Goal: Transaction & Acquisition: Subscribe to service/newsletter

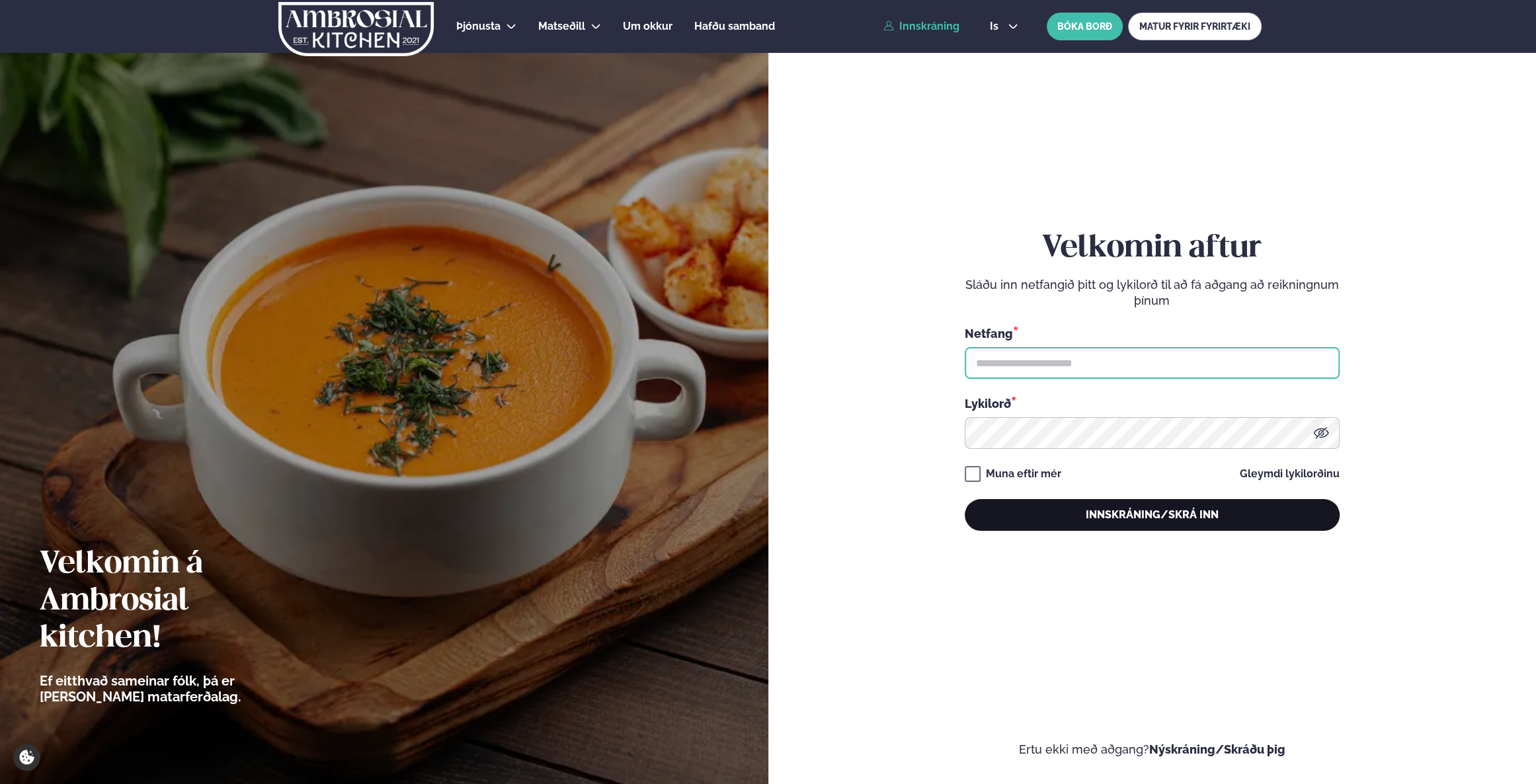
type input "**********"
click at [1128, 510] on button "Innskráning/Skrá inn" at bounding box center [1152, 514] width 375 height 32
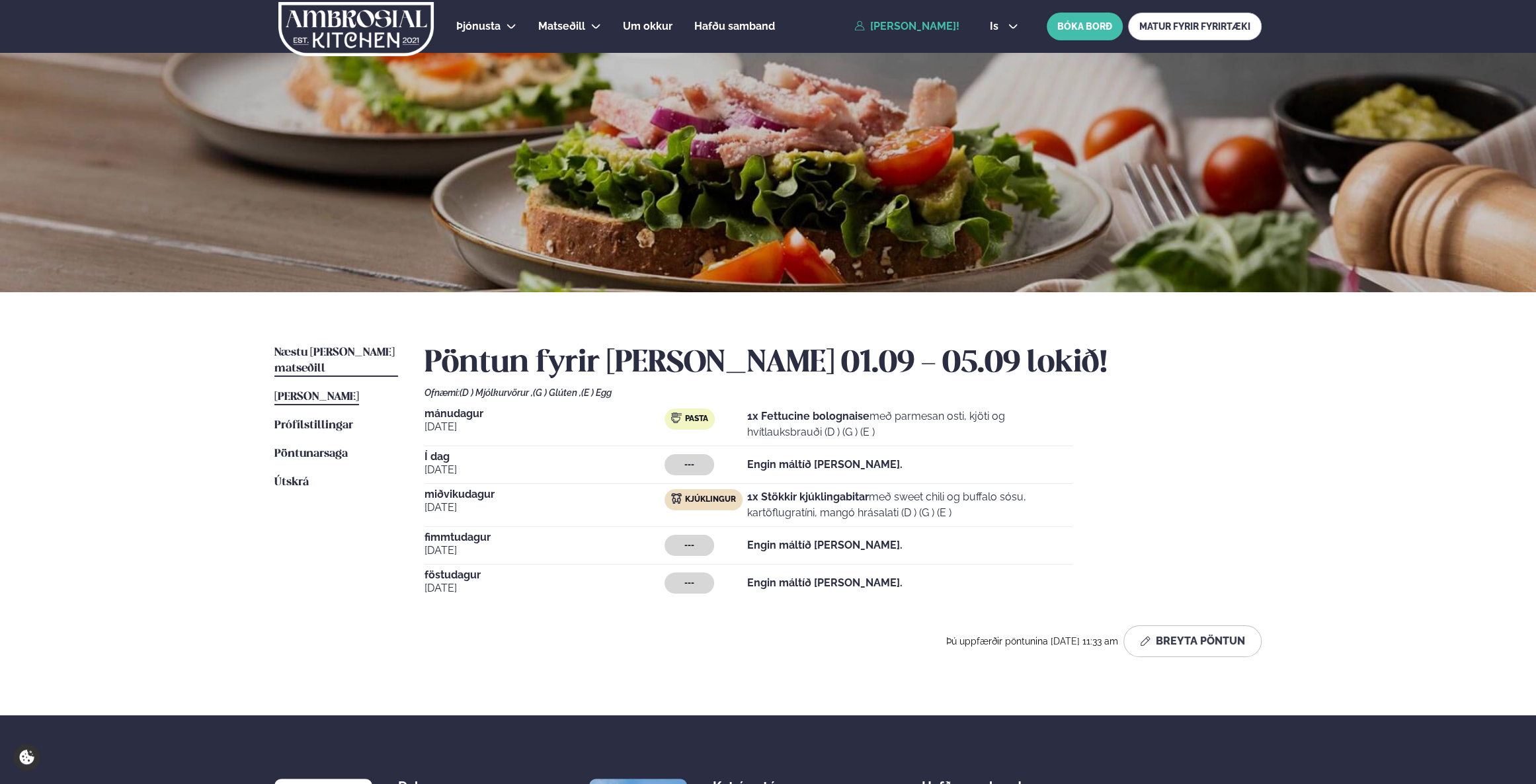
click at [335, 346] on link "Næstu [PERSON_NAME] matseðill Næsta vika" at bounding box center [336, 360] width 124 height 32
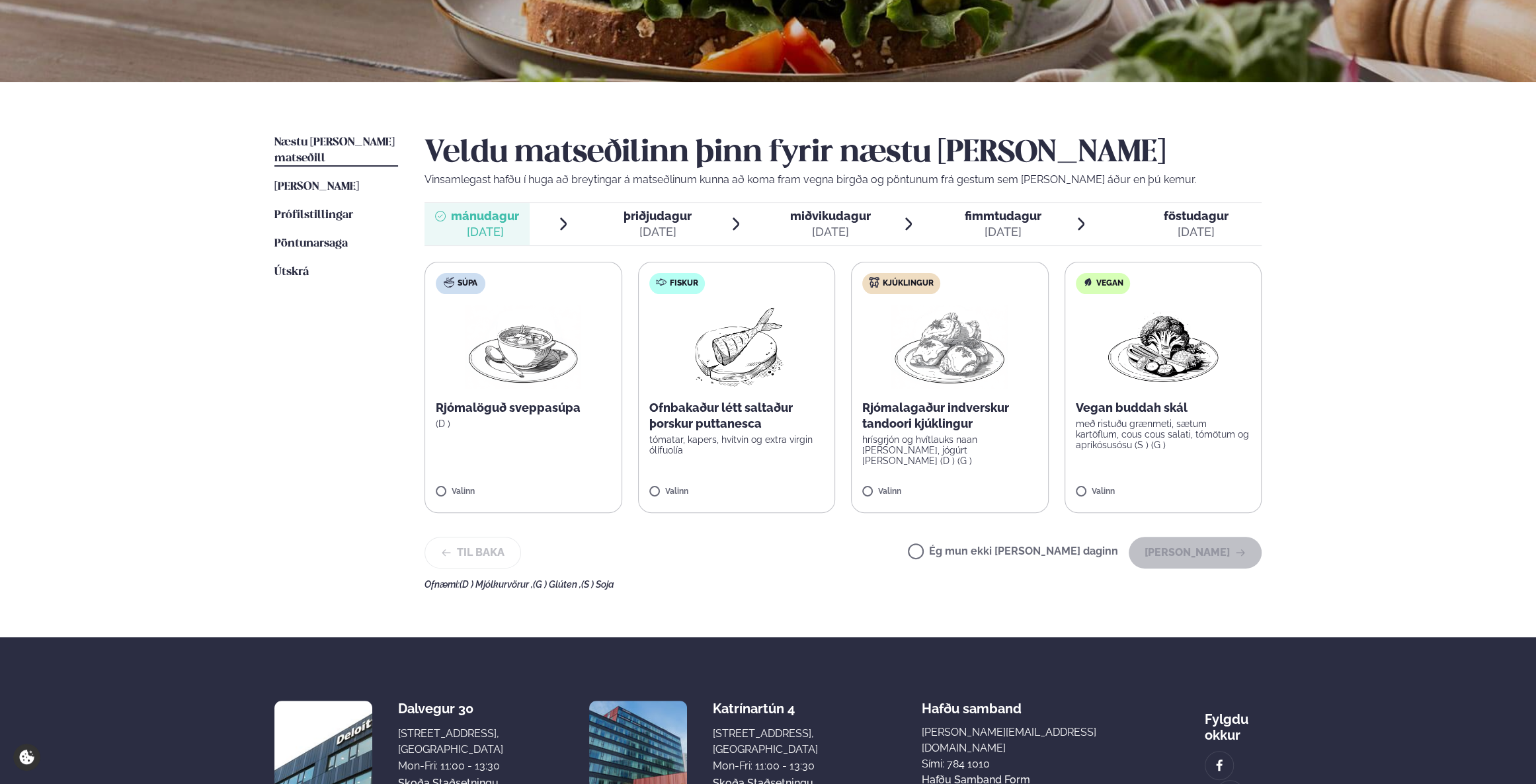
scroll to position [150, 0]
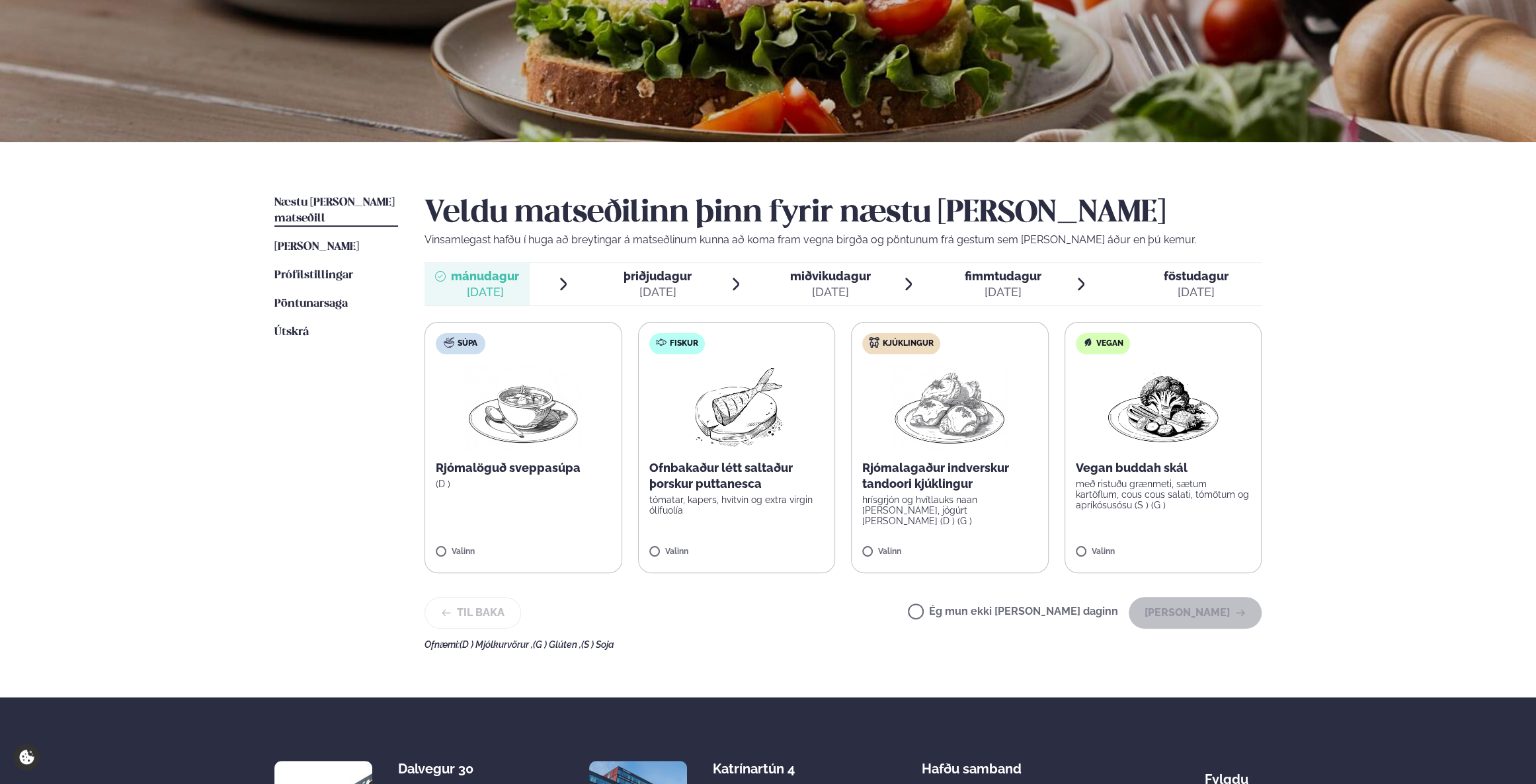
click at [896, 396] on img at bounding box center [949, 407] width 117 height 84
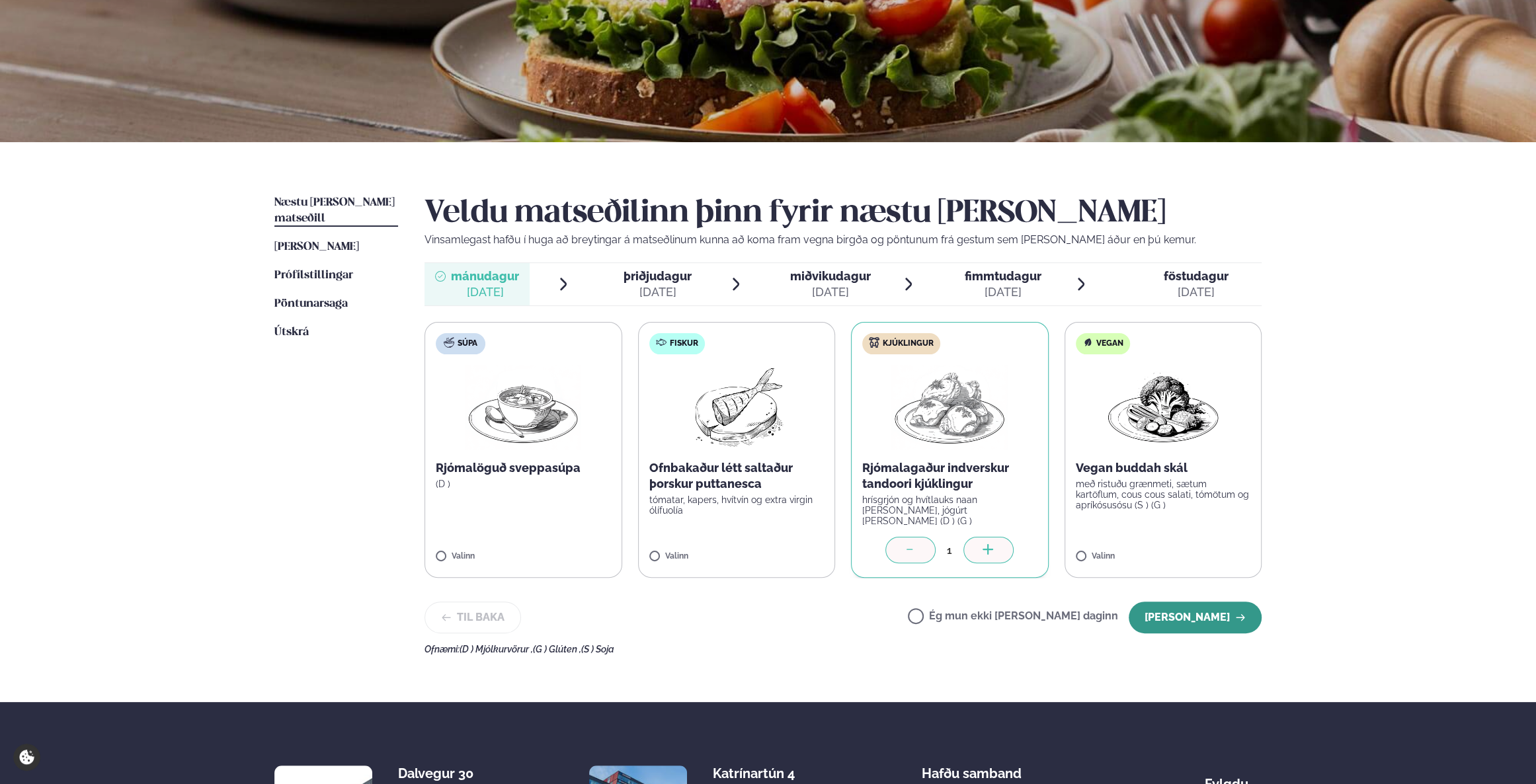
click at [1217, 608] on button "[PERSON_NAME]" at bounding box center [1195, 617] width 133 height 32
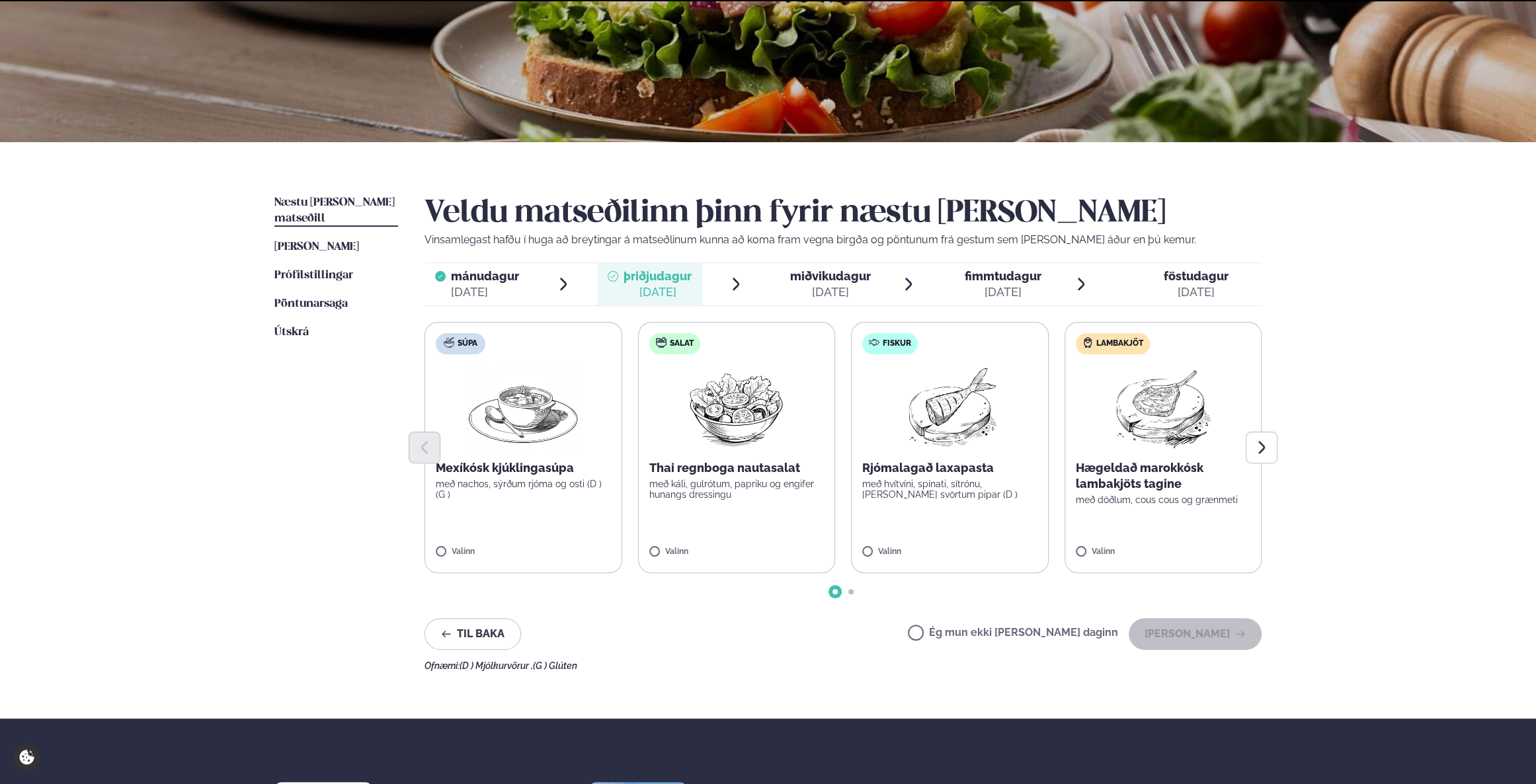
click at [838, 292] on div "[DATE]" at bounding box center [830, 292] width 81 height 16
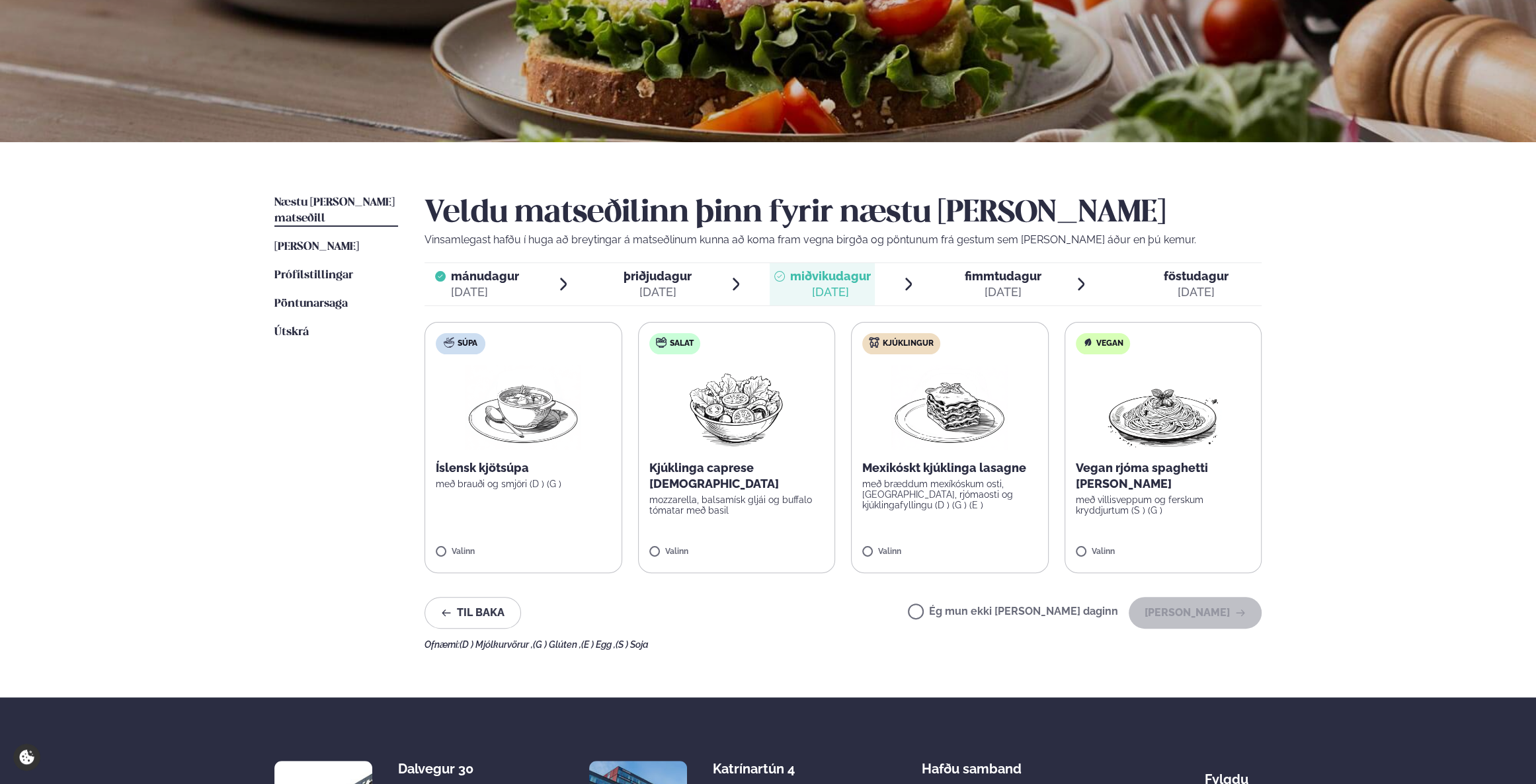
click at [768, 494] on p "mozzarella, balsamísk gljái og buffalo tómatar með basil" at bounding box center [737, 504] width 175 height 21
click at [1220, 628] on div "Veldu matseðilinn þinn fyrir næstu [PERSON_NAME] Vinsamlegast hafðu í huga að b…" at bounding box center [843, 422] width 837 height 455
click at [1202, 607] on button "[PERSON_NAME]" at bounding box center [1195, 612] width 133 height 32
